Goal: Contribute content

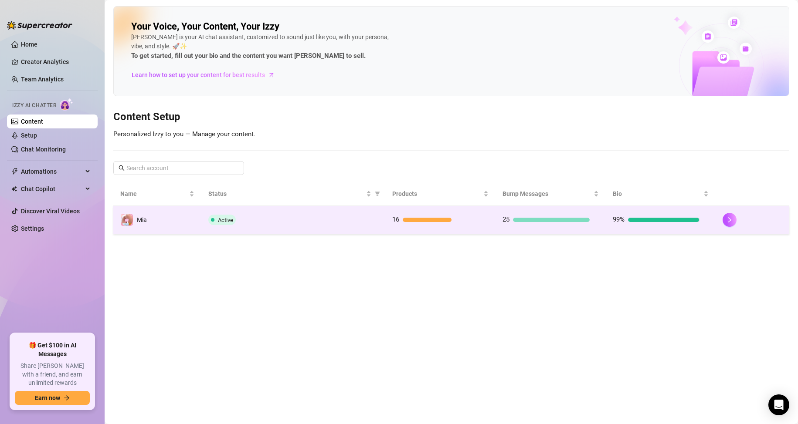
click at [411, 216] on div "16" at bounding box center [435, 220] width 87 height 10
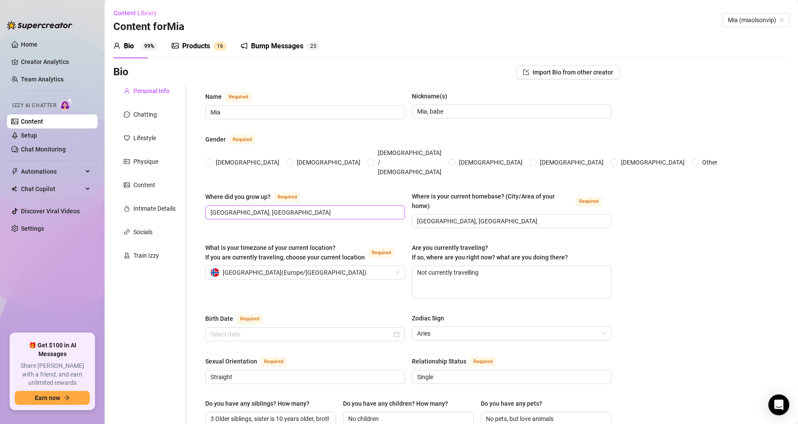
radio input "true"
type input "[DATE]"
click at [194, 47] on div "Products" at bounding box center [196, 46] width 28 height 10
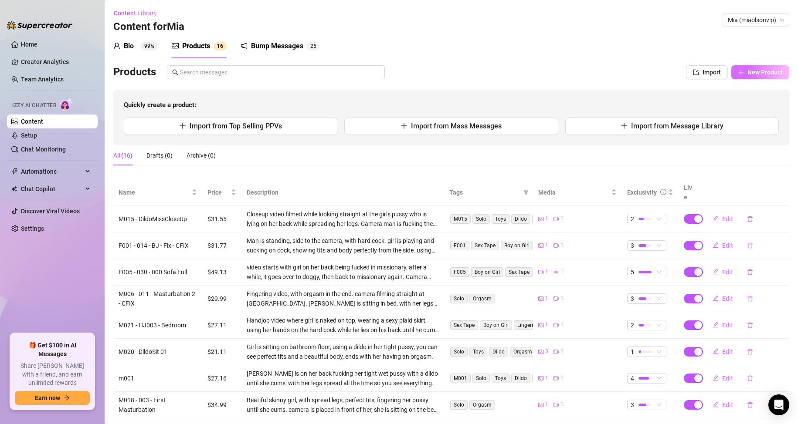
click at [750, 70] on span "New Product" at bounding box center [764, 72] width 35 height 7
type textarea "Type your message here..."
